Goal: Navigation & Orientation: Find specific page/section

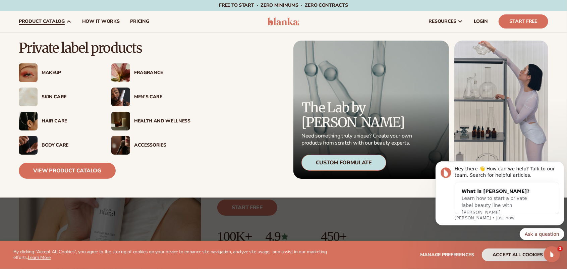
click at [49, 21] on span "product catalog" at bounding box center [42, 21] width 46 height 5
click at [53, 19] on span "product catalog" at bounding box center [42, 21] width 46 height 5
click at [54, 22] on span "product catalog" at bounding box center [42, 21] width 46 height 5
click at [54, 171] on link "View Product Catalog" at bounding box center [67, 171] width 97 height 16
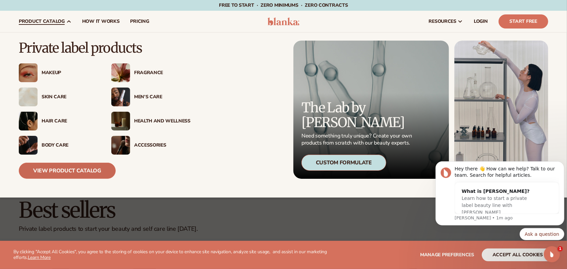
click at [62, 172] on link "View Product Catalog" at bounding box center [67, 171] width 97 height 16
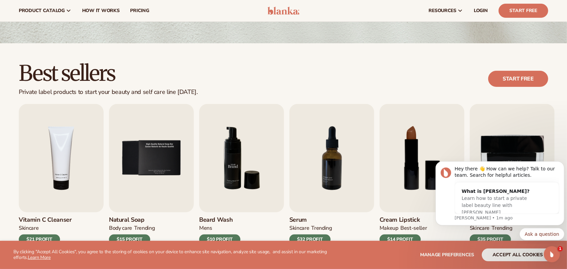
scroll to position [134, 0]
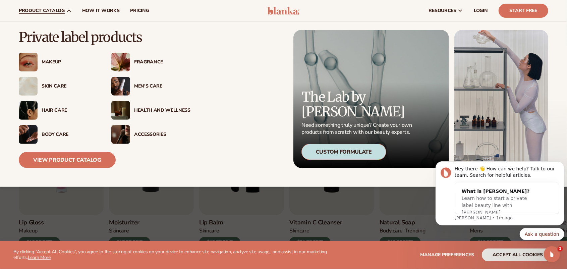
click at [160, 132] on div "Accessories" at bounding box center [162, 135] width 56 height 6
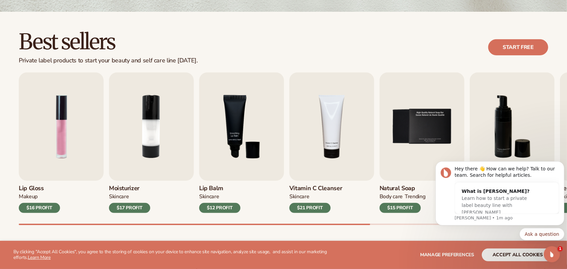
scroll to position [201, 0]
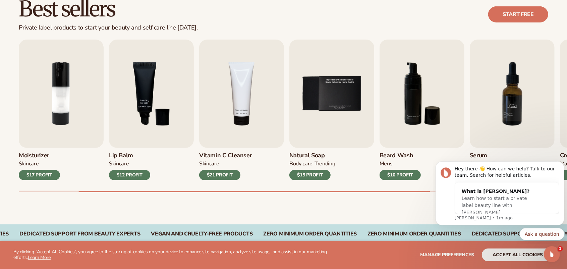
click at [509, 105] on img "7 / 9" at bounding box center [512, 94] width 85 height 108
click at [490, 130] on img "7 / 9" at bounding box center [512, 94] width 85 height 108
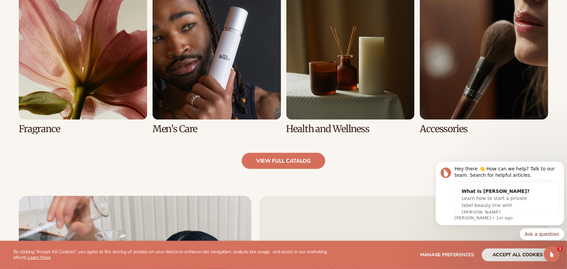
scroll to position [670, 0]
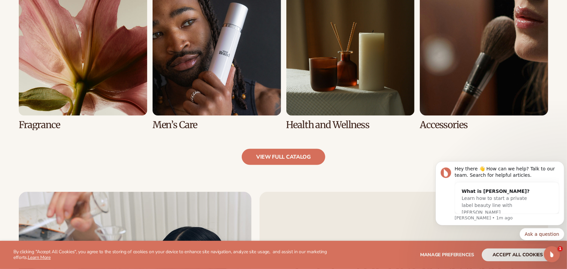
click at [347, 66] on link "7 / 8" at bounding box center [350, 58] width 128 height 143
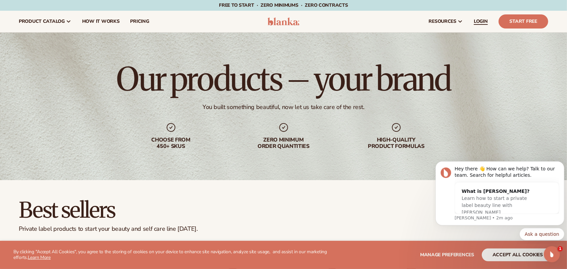
click at [480, 20] on span "LOGIN" at bounding box center [481, 21] width 14 height 5
